Goal: Task Accomplishment & Management: Use online tool/utility

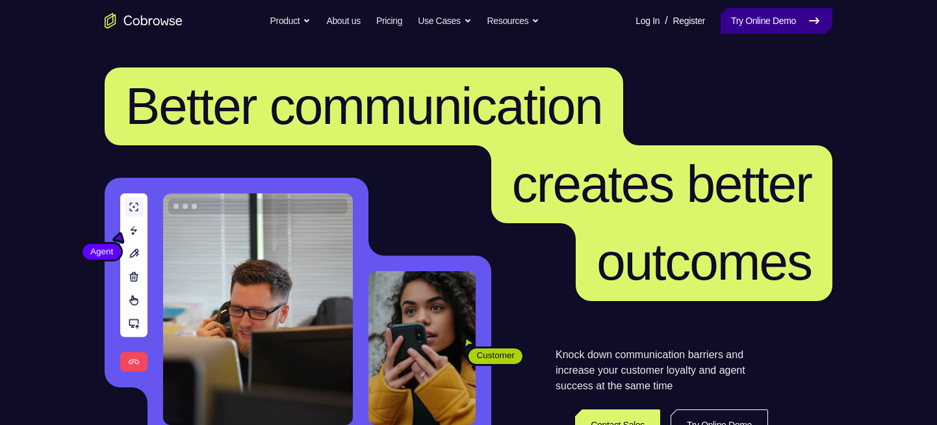
click at [778, 18] on link "Try Online Demo" at bounding box center [776, 21] width 112 height 26
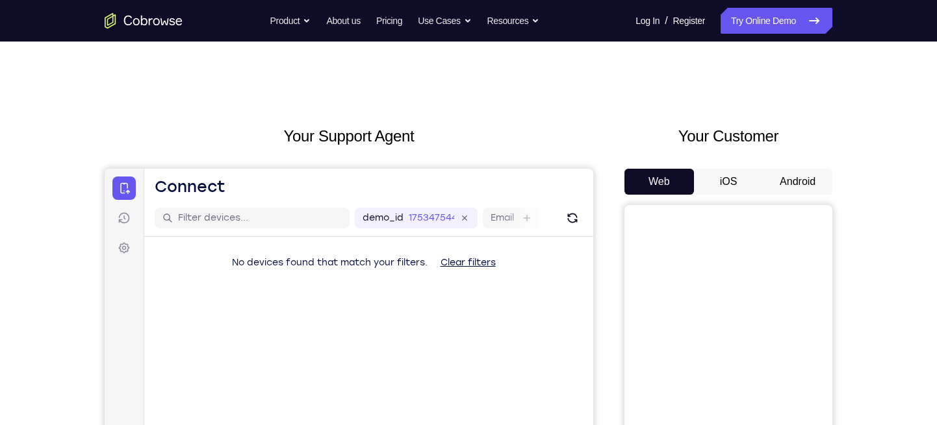
click at [790, 187] on button "Android" at bounding box center [797, 182] width 69 height 26
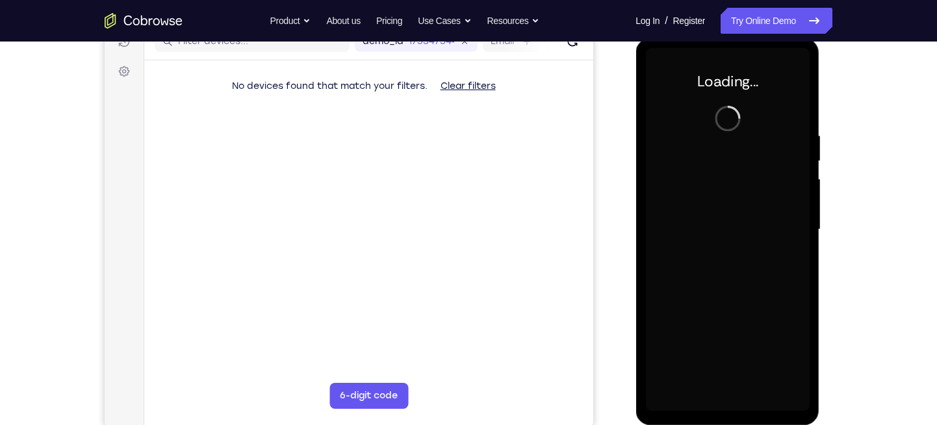
scroll to position [177, 0]
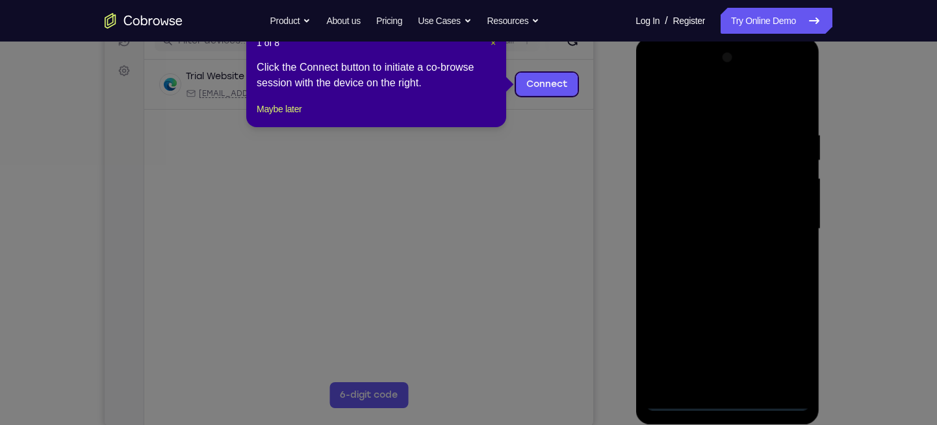
click at [494, 43] on span "×" at bounding box center [492, 43] width 5 height 10
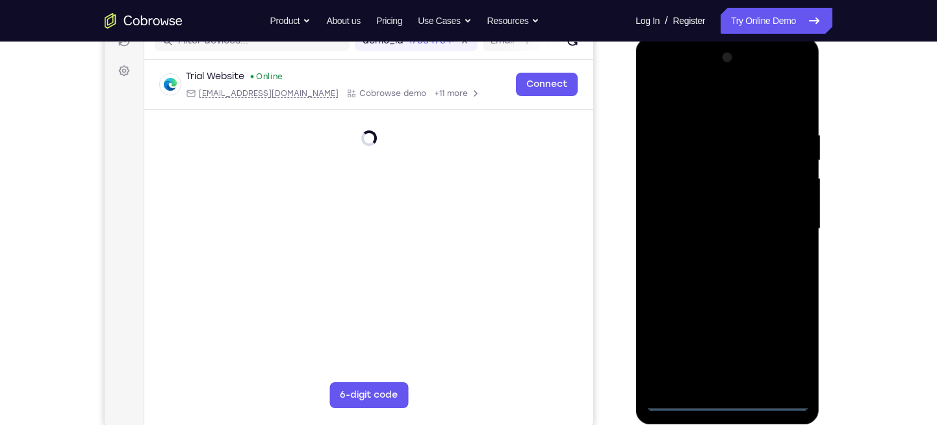
click at [727, 403] on div at bounding box center [727, 229] width 164 height 364
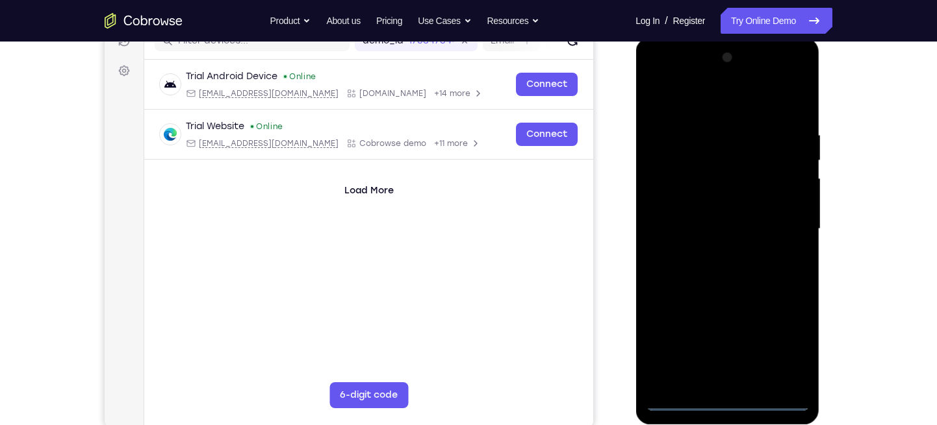
click at [786, 347] on div at bounding box center [727, 229] width 164 height 364
click at [663, 76] on div at bounding box center [727, 229] width 164 height 364
click at [788, 225] on div at bounding box center [727, 229] width 164 height 364
click at [711, 251] on div at bounding box center [727, 229] width 164 height 364
click at [690, 212] on div at bounding box center [727, 229] width 164 height 364
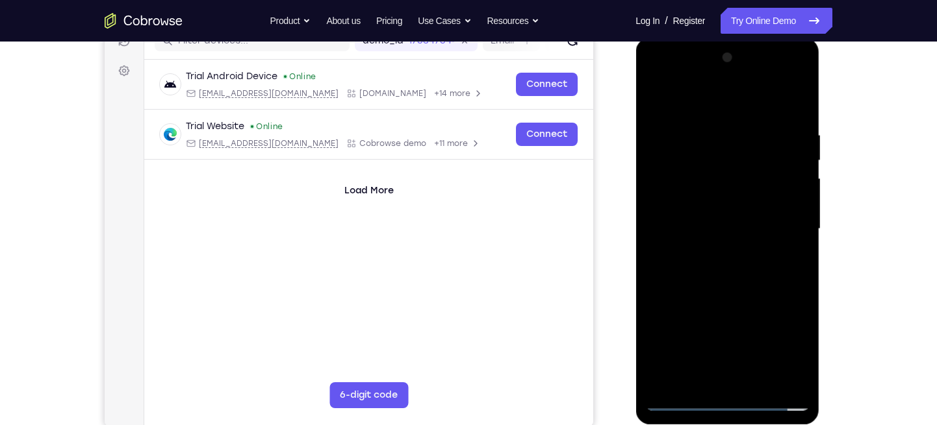
click at [720, 198] on div at bounding box center [727, 229] width 164 height 364
click at [716, 221] on div at bounding box center [727, 229] width 164 height 364
click at [702, 229] on div at bounding box center [727, 229] width 164 height 364
click at [666, 232] on div at bounding box center [727, 229] width 164 height 364
click at [687, 294] on div at bounding box center [727, 229] width 164 height 364
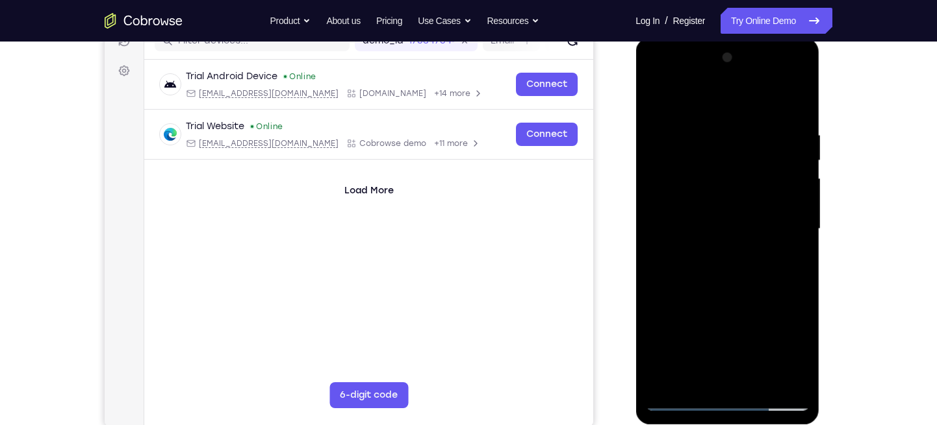
drag, startPoint x: 762, startPoint y: 242, endPoint x: 766, endPoint y: 160, distance: 81.3
click at [766, 160] on div at bounding box center [727, 229] width 164 height 364
drag, startPoint x: 758, startPoint y: 273, endPoint x: 769, endPoint y: 178, distance: 96.1
click at [769, 178] on div at bounding box center [727, 229] width 164 height 364
drag, startPoint x: 742, startPoint y: 284, endPoint x: 764, endPoint y: 211, distance: 76.5
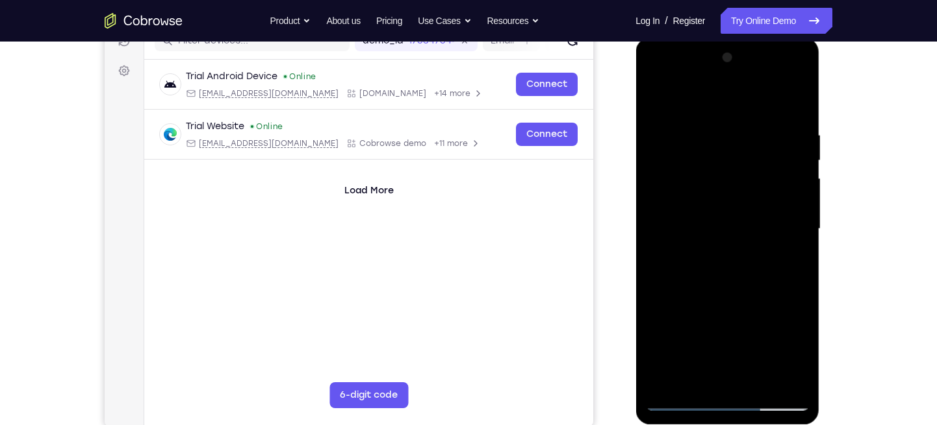
click at [764, 211] on div at bounding box center [727, 229] width 164 height 364
click at [787, 96] on div at bounding box center [727, 229] width 164 height 364
click at [758, 378] on div at bounding box center [727, 229] width 164 height 364
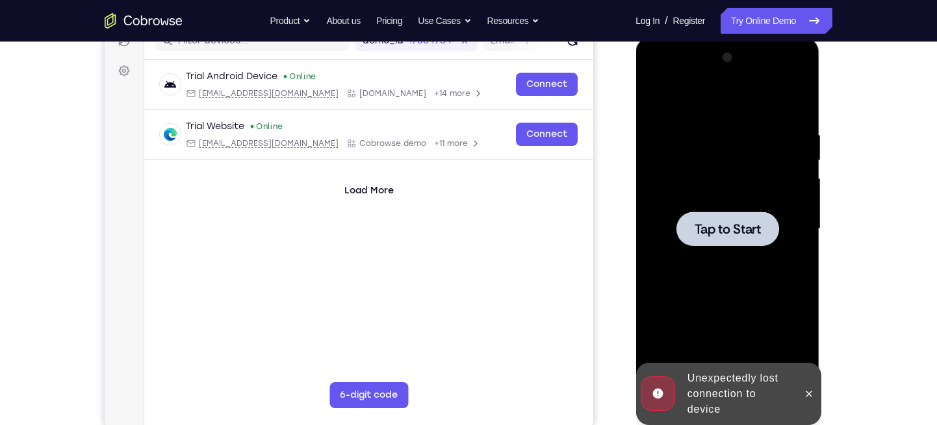
click at [689, 194] on div at bounding box center [727, 229] width 164 height 364
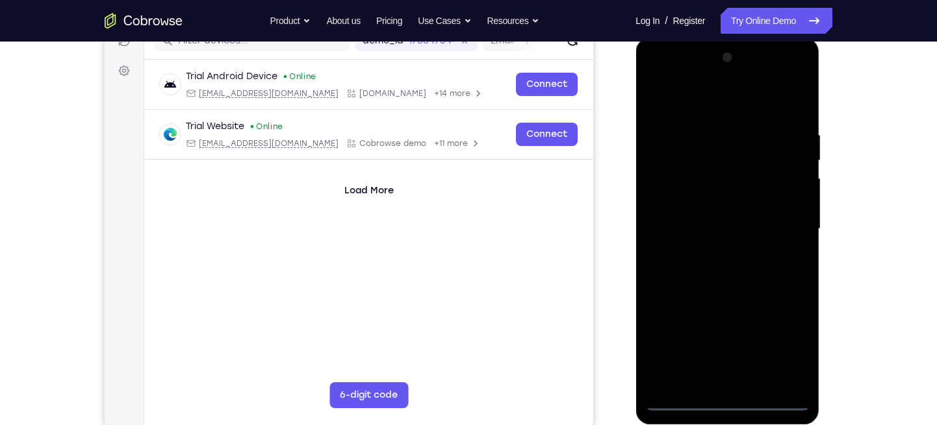
click at [727, 401] on div at bounding box center [727, 229] width 164 height 364
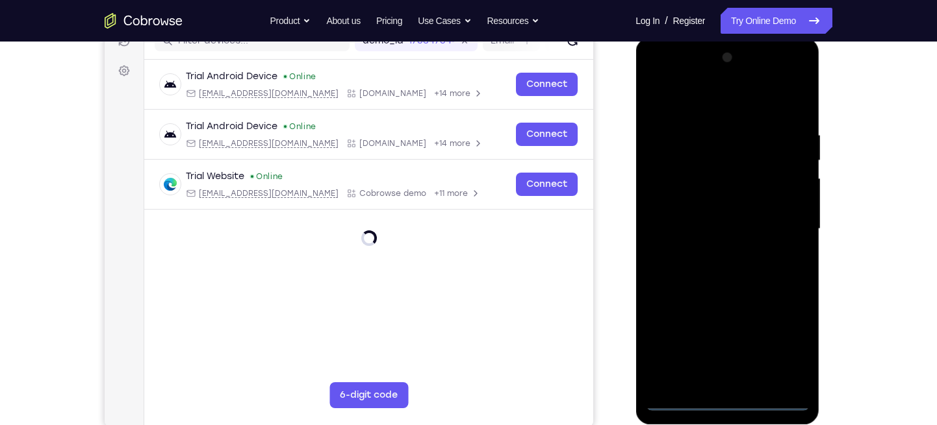
click at [781, 340] on div at bounding box center [727, 229] width 164 height 364
click at [661, 73] on div at bounding box center [727, 229] width 164 height 364
click at [785, 224] on div at bounding box center [727, 229] width 164 height 364
click at [709, 251] on div at bounding box center [727, 229] width 164 height 364
click at [710, 197] on div at bounding box center [727, 229] width 164 height 364
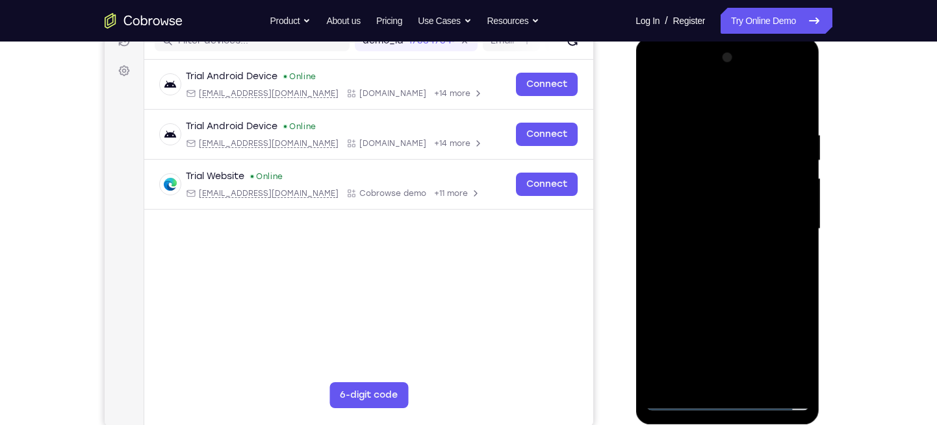
drag, startPoint x: 667, startPoint y: 170, endPoint x: 670, endPoint y: 127, distance: 42.3
click at [670, 127] on div at bounding box center [727, 229] width 164 height 364
click at [718, 198] on div at bounding box center [727, 230] width 164 height 364
click at [781, 96] on div at bounding box center [727, 230] width 164 height 364
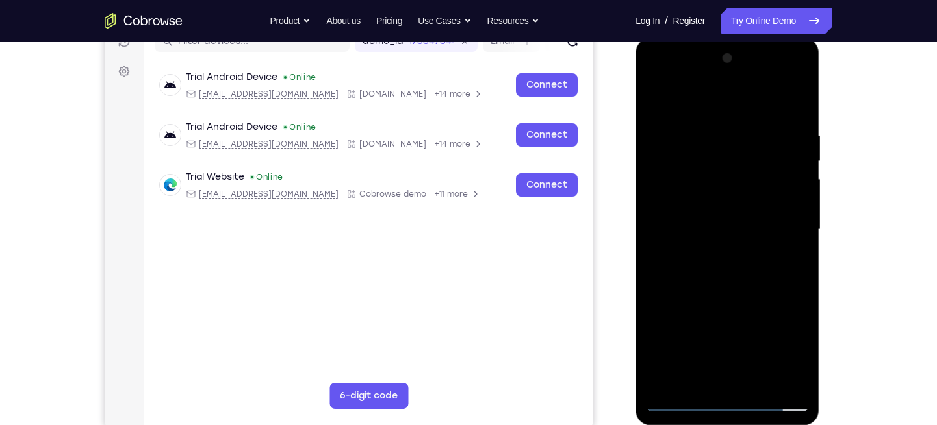
drag, startPoint x: 732, startPoint y: 237, endPoint x: 746, endPoint y: 134, distance: 103.6
click at [746, 134] on div at bounding box center [727, 230] width 164 height 364
click at [766, 378] on div at bounding box center [727, 230] width 164 height 364
click at [761, 378] on div at bounding box center [727, 230] width 164 height 364
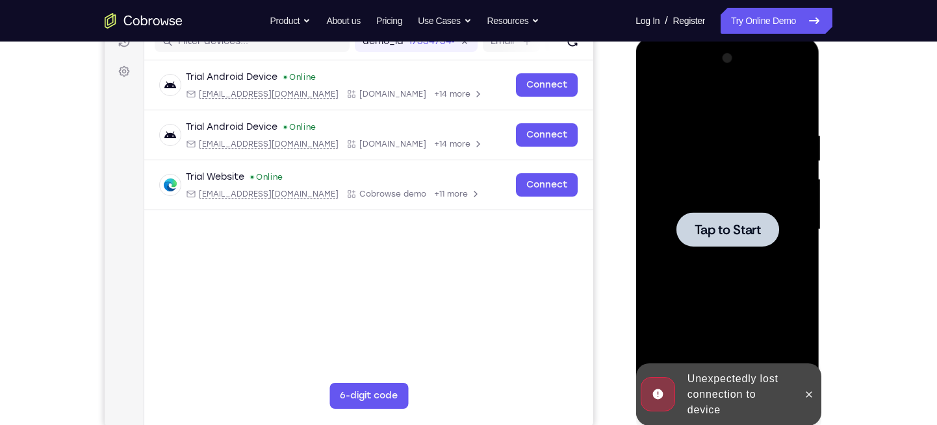
click at [761, 38] on div "Tap to Start" at bounding box center [727, 38] width 184 height 0
click at [813, 392] on icon at bounding box center [808, 395] width 10 height 10
